Goal: Find specific page/section: Find specific page/section

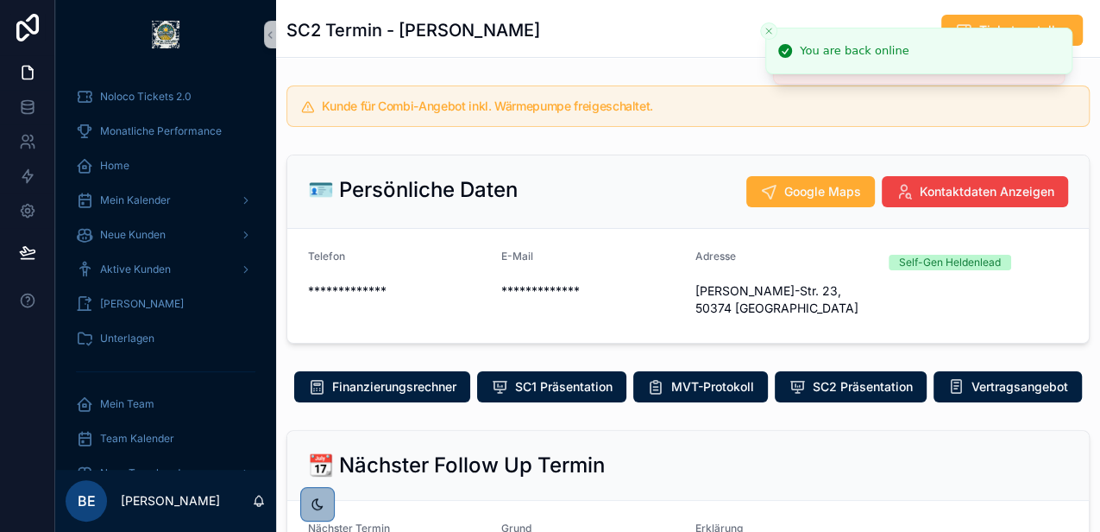
click at [495, 155] on div "🪪 Persönliche Daten Google Maps Kontaktdaten Anzeigen" at bounding box center [688, 191] width 802 height 73
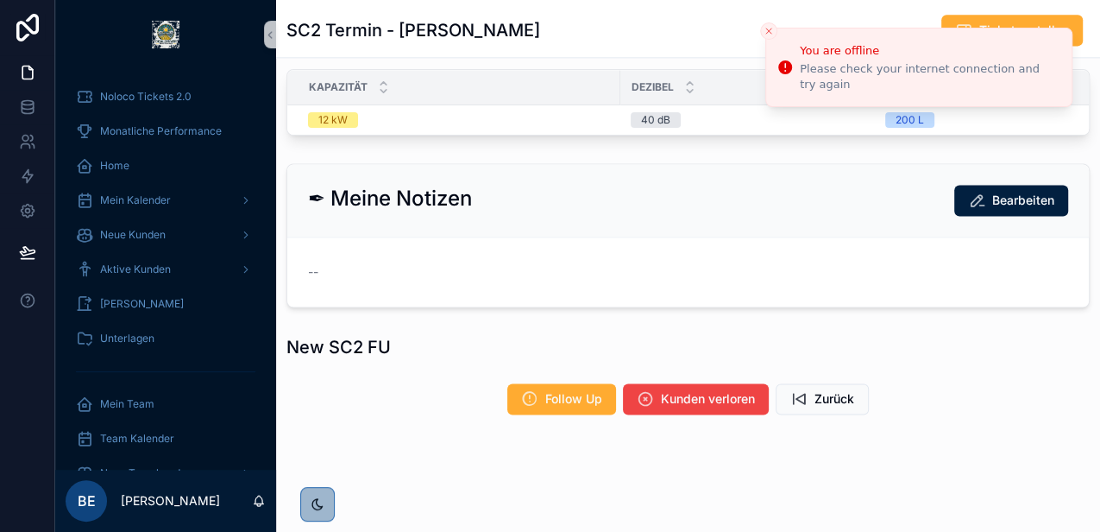
scroll to position [1220, 0]
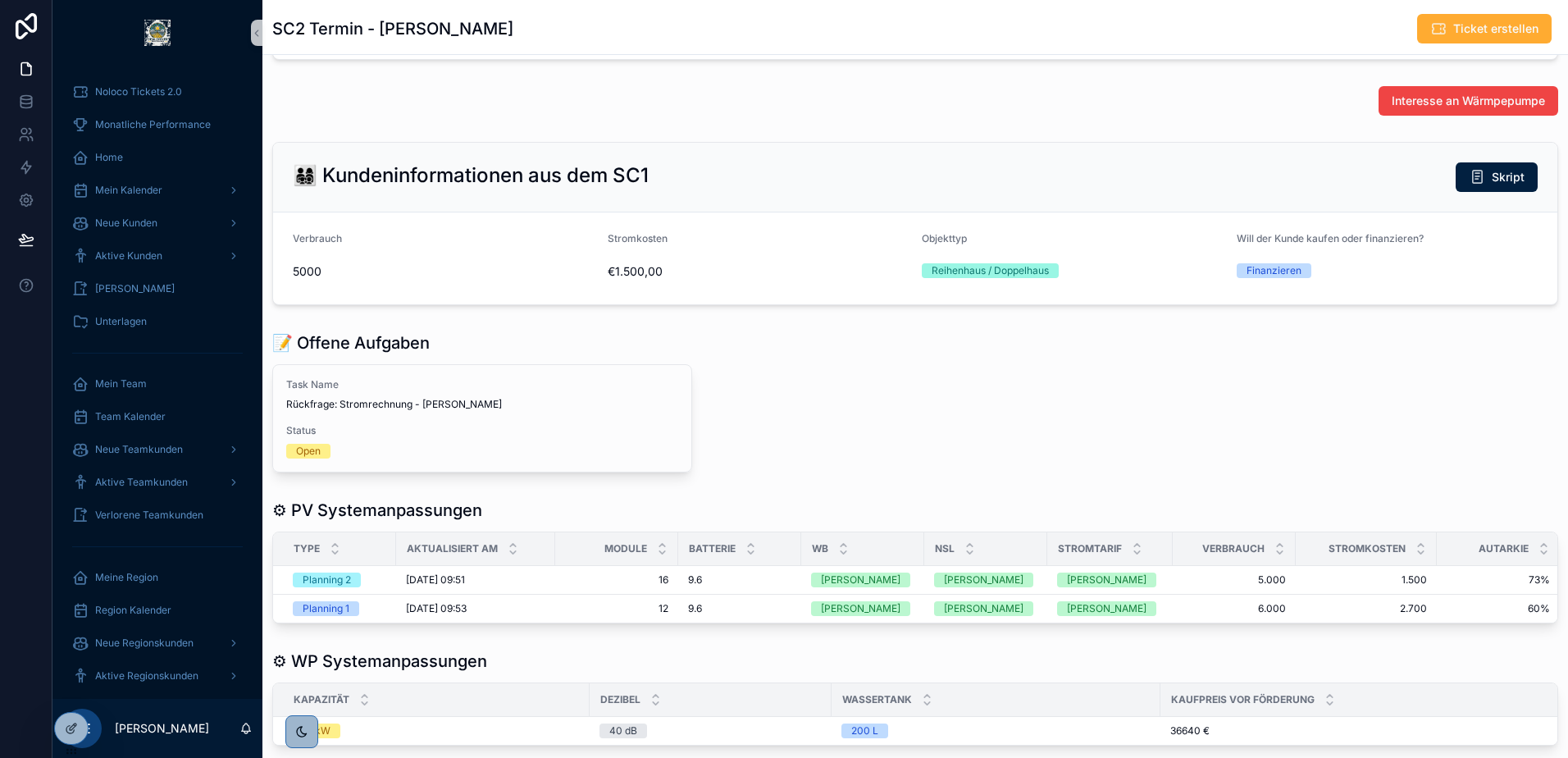
scroll to position [881, 0]
